Goal: Check status

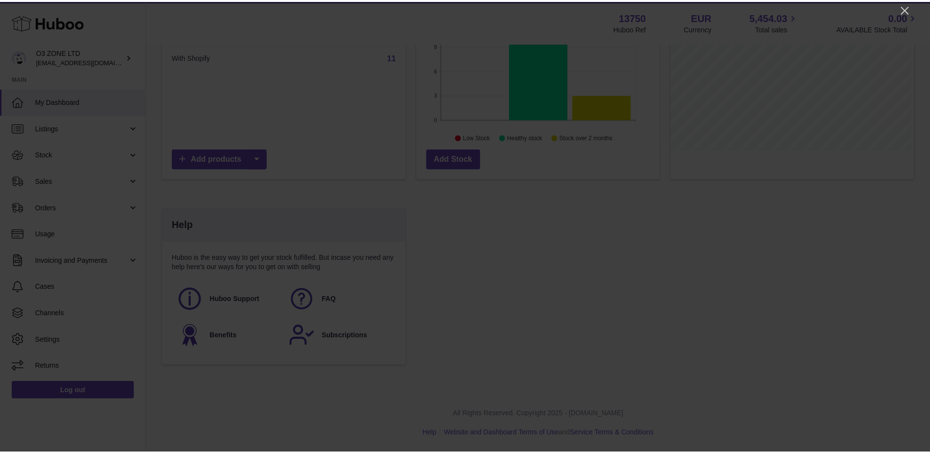
scroll to position [153, 245]
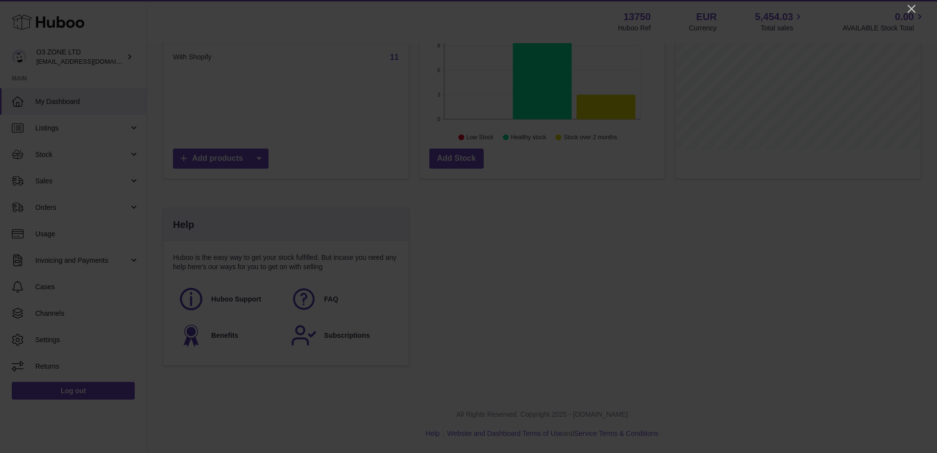
drag, startPoint x: 913, startPoint y: 5, endPoint x: 905, endPoint y: 20, distance: 16.9
click at [913, 4] on icon "Close" at bounding box center [912, 9] width 12 height 12
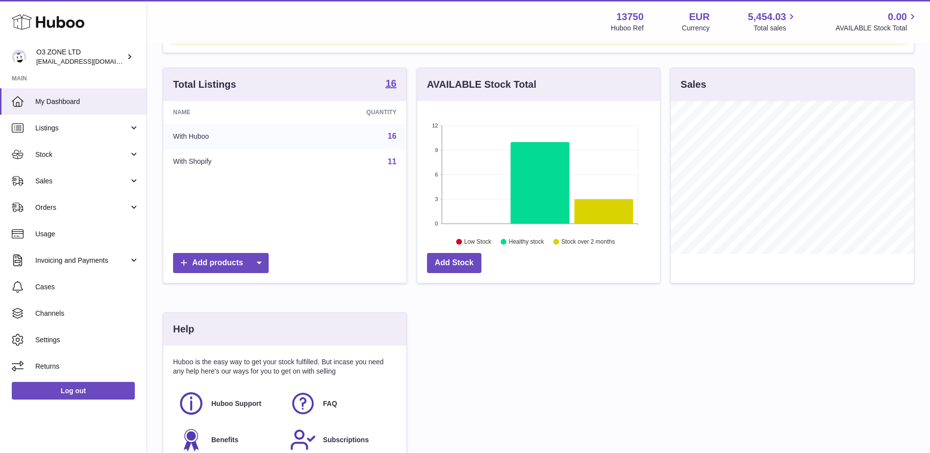
scroll to position [0, 0]
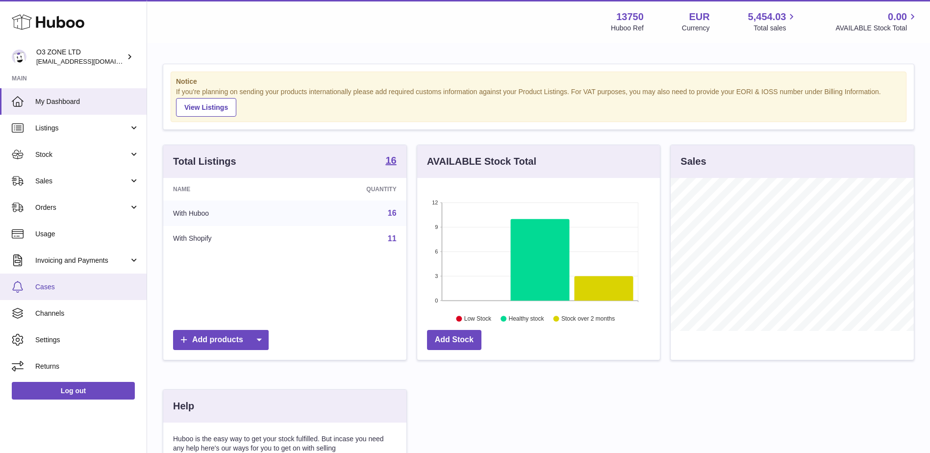
drag, startPoint x: 56, startPoint y: 281, endPoint x: 64, endPoint y: 291, distance: 12.3
click at [56, 280] on link "Cases" at bounding box center [73, 287] width 147 height 26
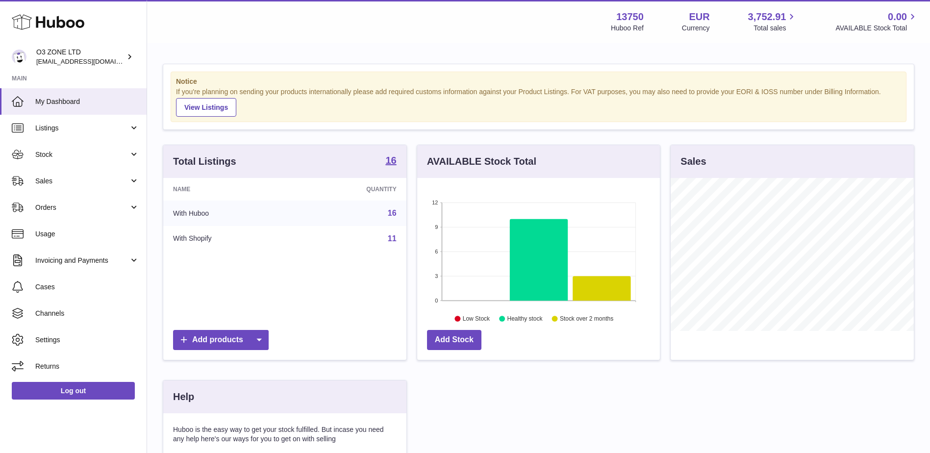
scroll to position [153, 243]
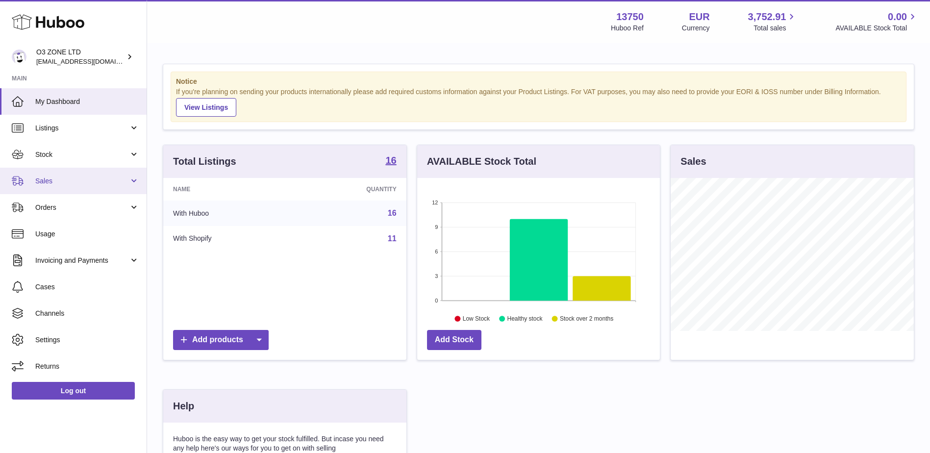
click at [61, 177] on span "Sales" at bounding box center [82, 181] width 94 height 9
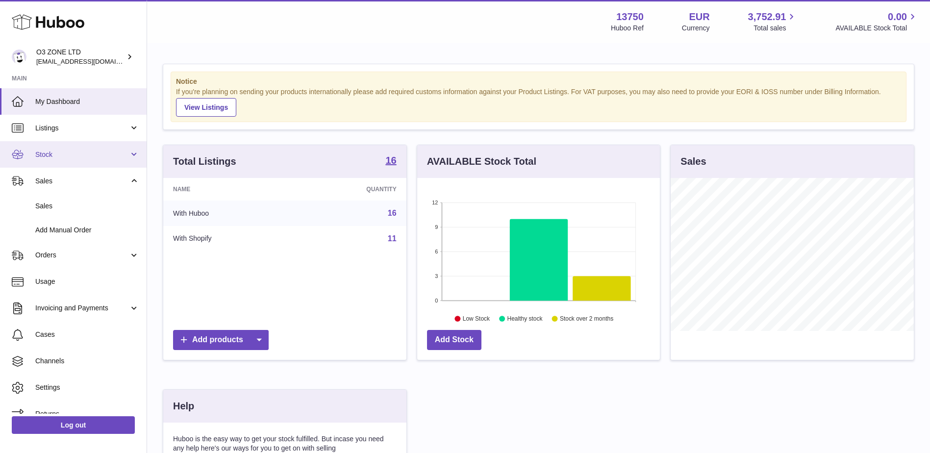
click at [91, 155] on span "Stock" at bounding box center [82, 154] width 94 height 9
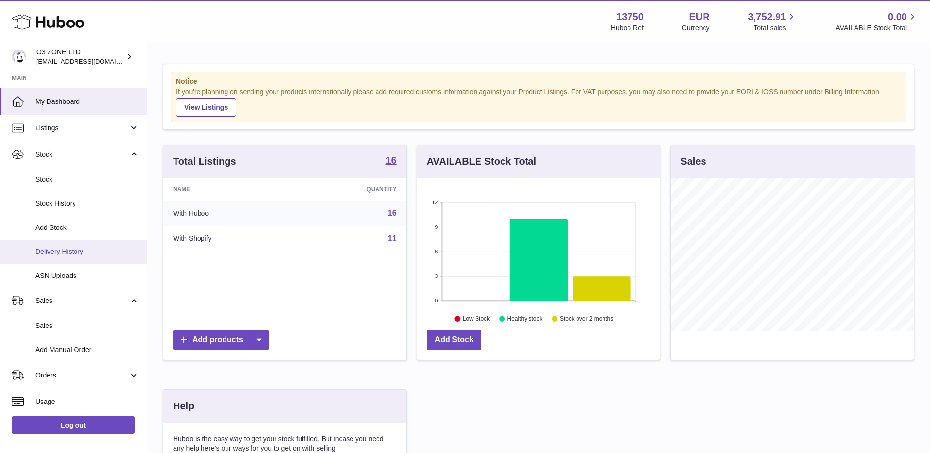
click at [77, 251] on span "Delivery History" at bounding box center [87, 251] width 104 height 9
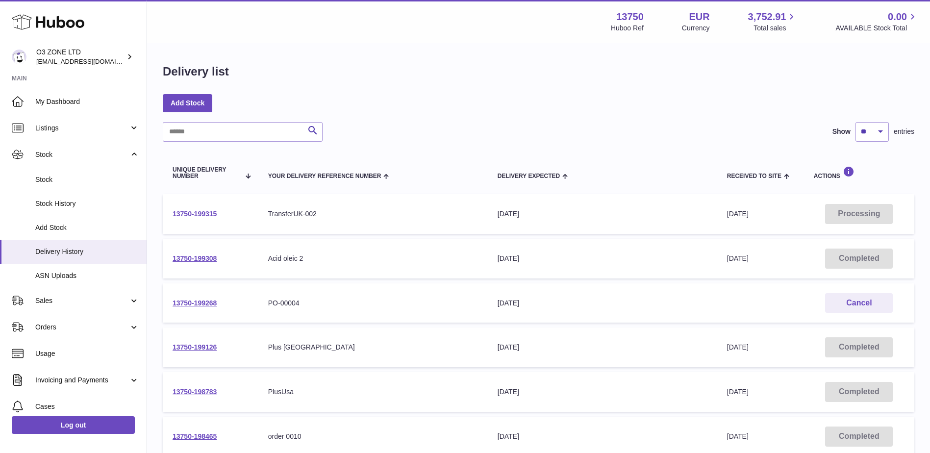
click at [198, 214] on link "13750-199315" at bounding box center [195, 214] width 44 height 8
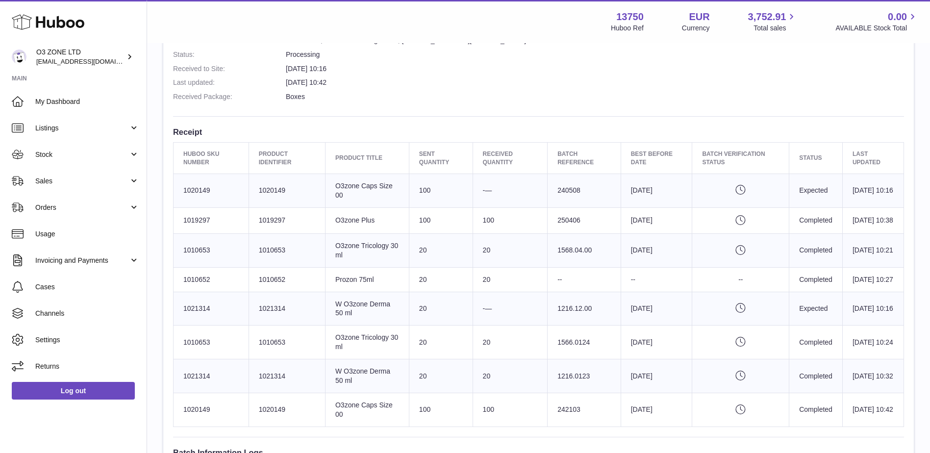
scroll to position [392, 0]
